Goal: Navigation & Orientation: Understand site structure

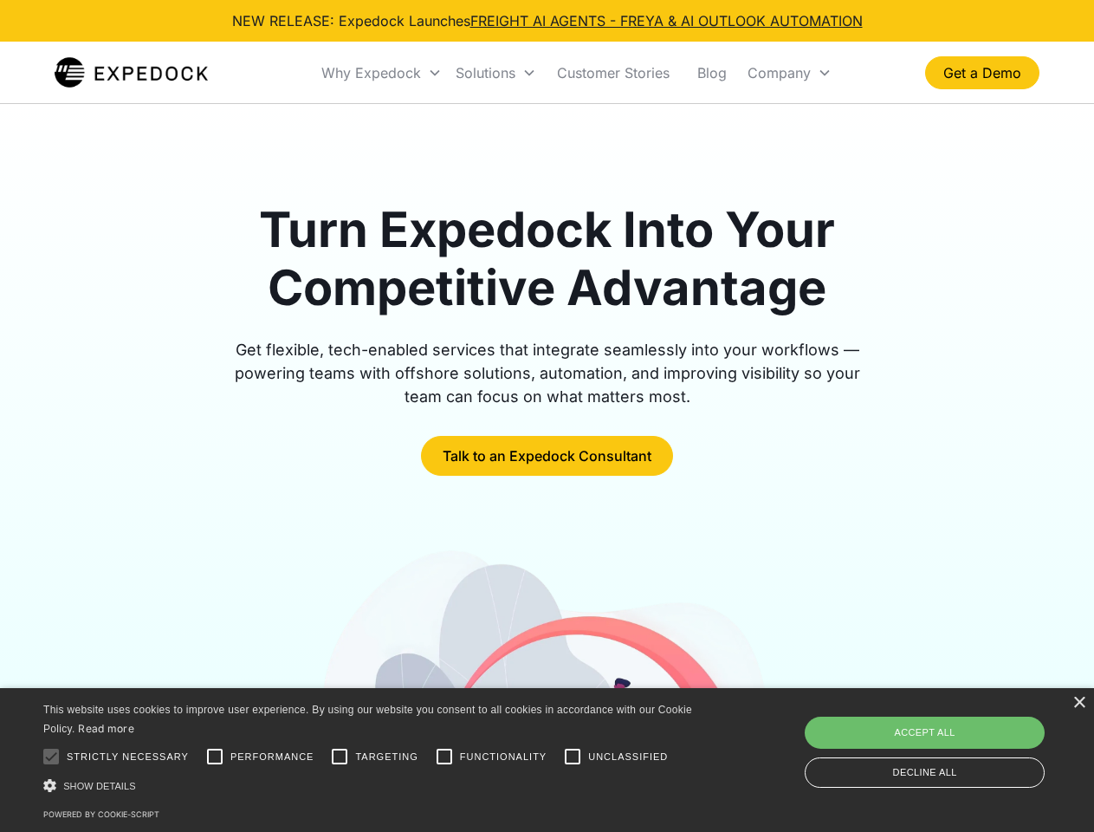
click at [382, 73] on div "Why Expedock" at bounding box center [371, 72] width 100 height 17
click at [496, 73] on div "Solutions" at bounding box center [486, 72] width 60 height 17
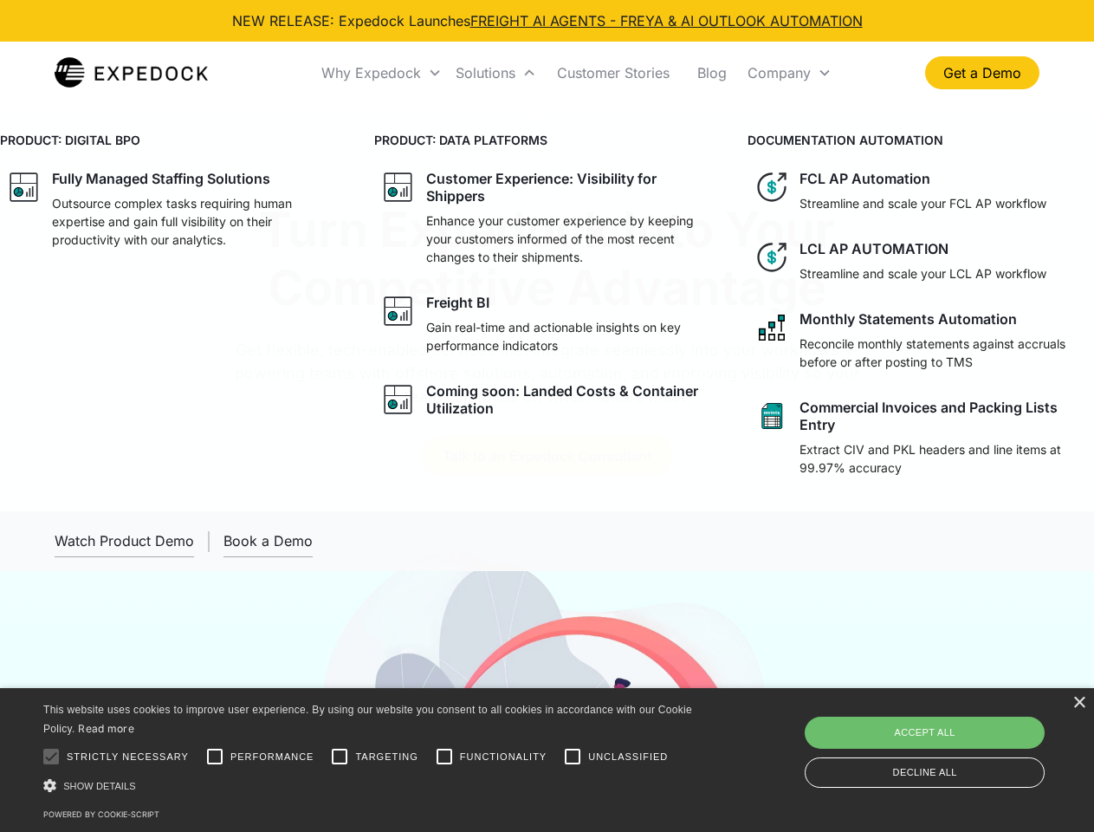
click at [789, 73] on div "Company" at bounding box center [779, 72] width 63 height 17
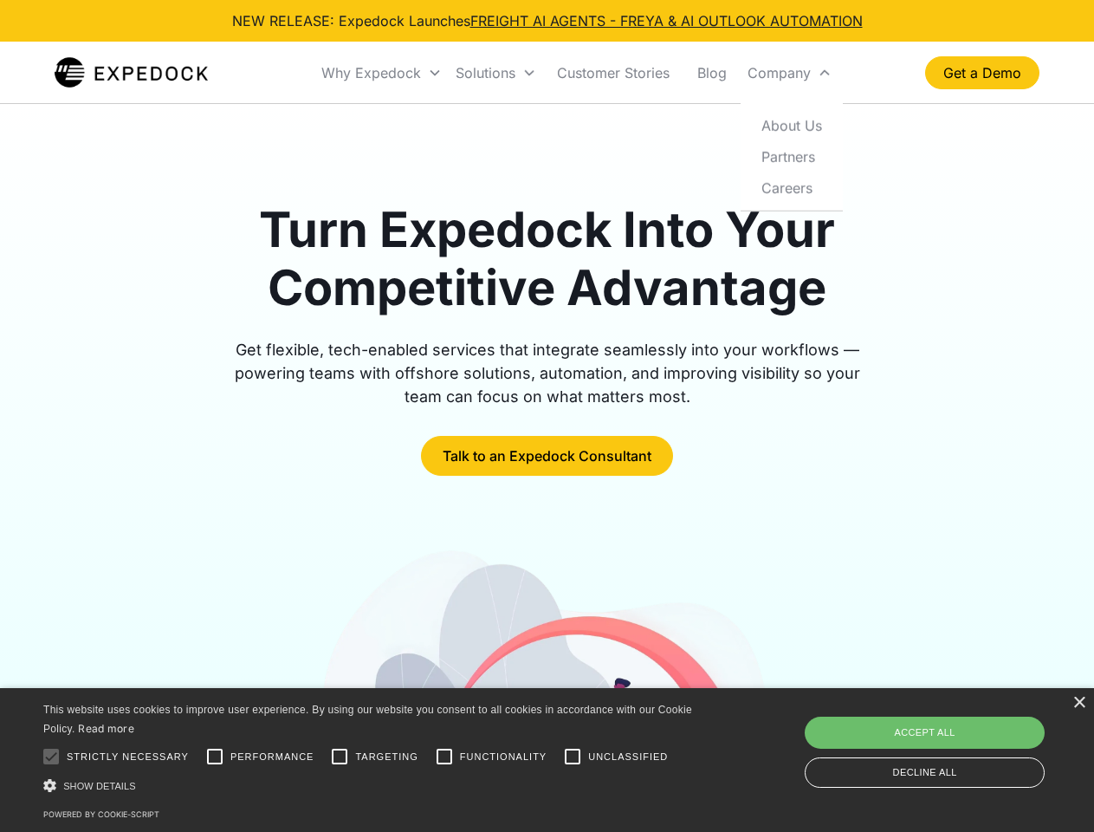
click at [51, 756] on div at bounding box center [51, 756] width 35 height 35
click at [215, 756] on input "Performance" at bounding box center [215, 756] width 35 height 35
checkbox input "true"
click at [340, 756] on input "Targeting" at bounding box center [339, 756] width 35 height 35
checkbox input "true"
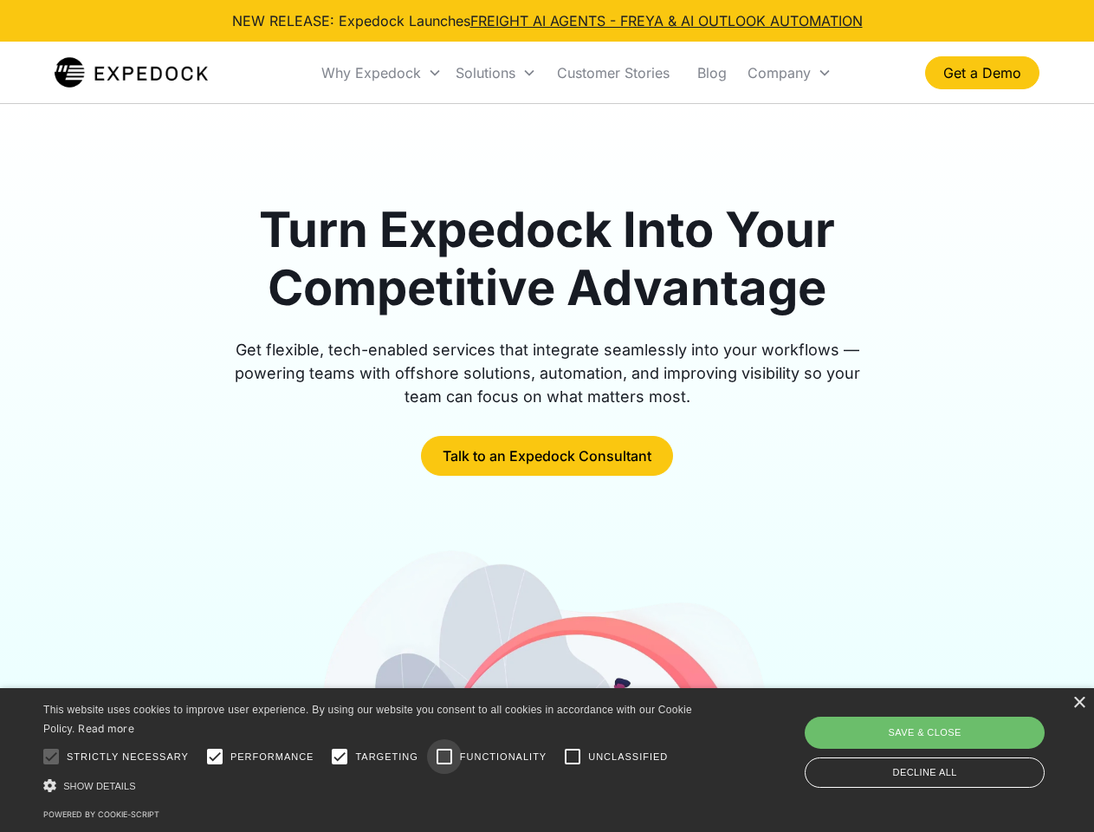
click at [444, 756] on input "Functionality" at bounding box center [444, 756] width 35 height 35
checkbox input "true"
